Goal: Task Accomplishment & Management: Use online tool/utility

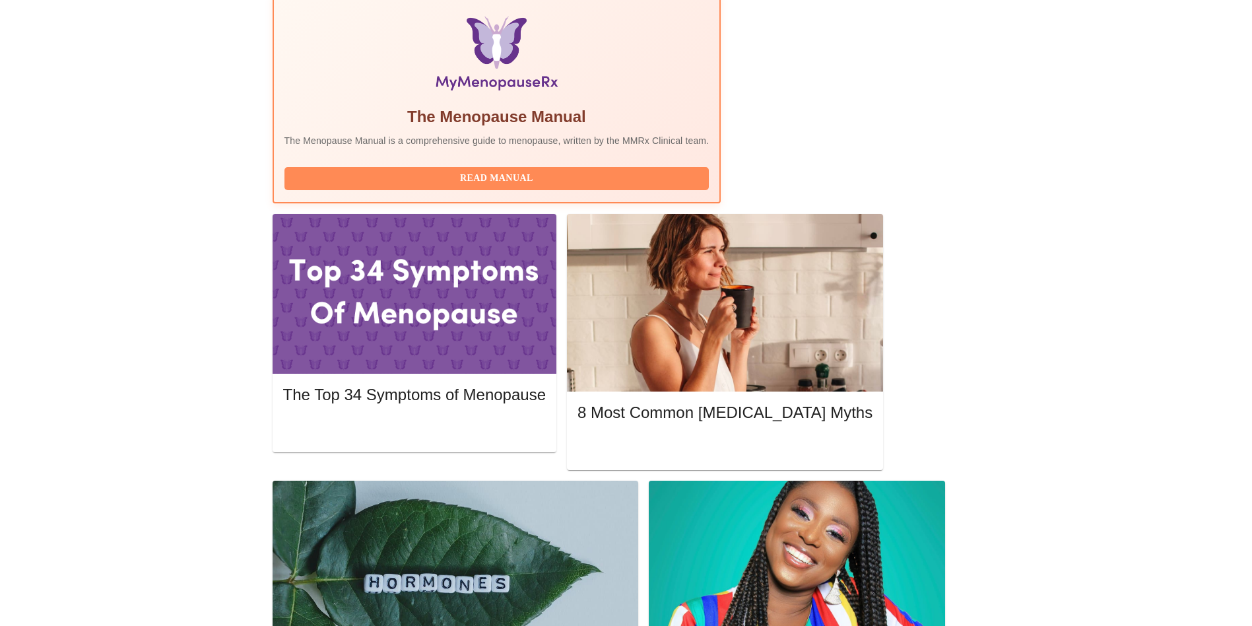
scroll to position [430, 0]
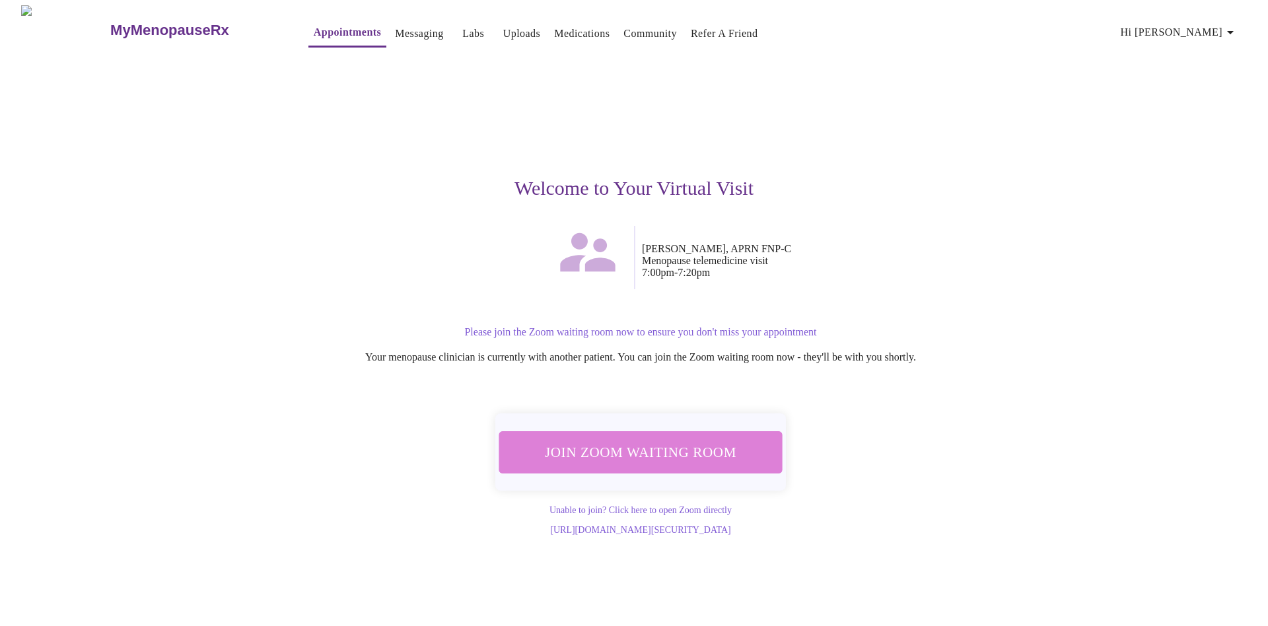
click at [658, 443] on span "Join Zoom Waiting Room" at bounding box center [640, 451] width 258 height 25
